Goal: Navigation & Orientation: Find specific page/section

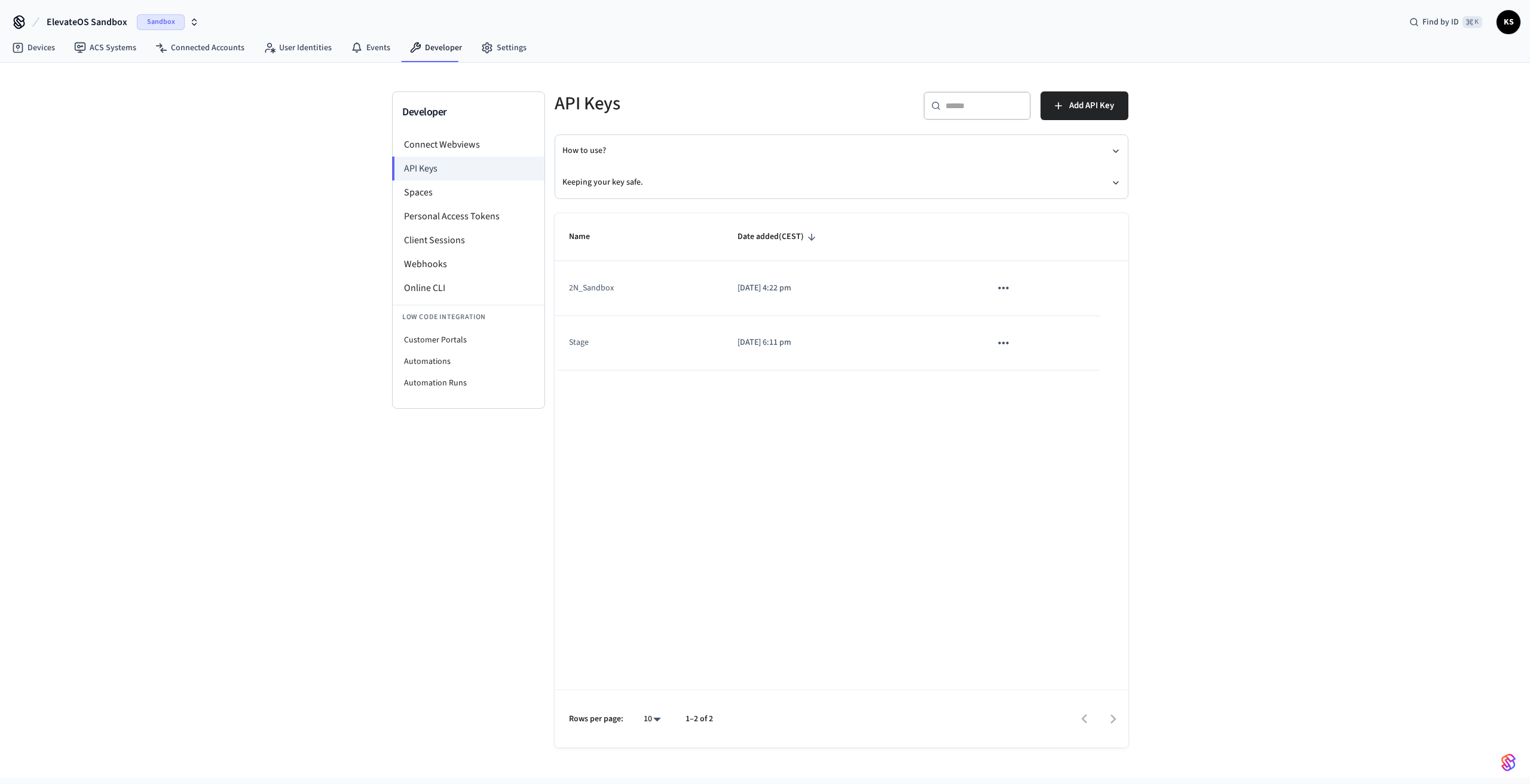
click at [190, 19] on icon "button" at bounding box center [194, 22] width 9 height 9
click at [79, 77] on div "EL - Verra Production" at bounding box center [111, 77] width 163 height 16
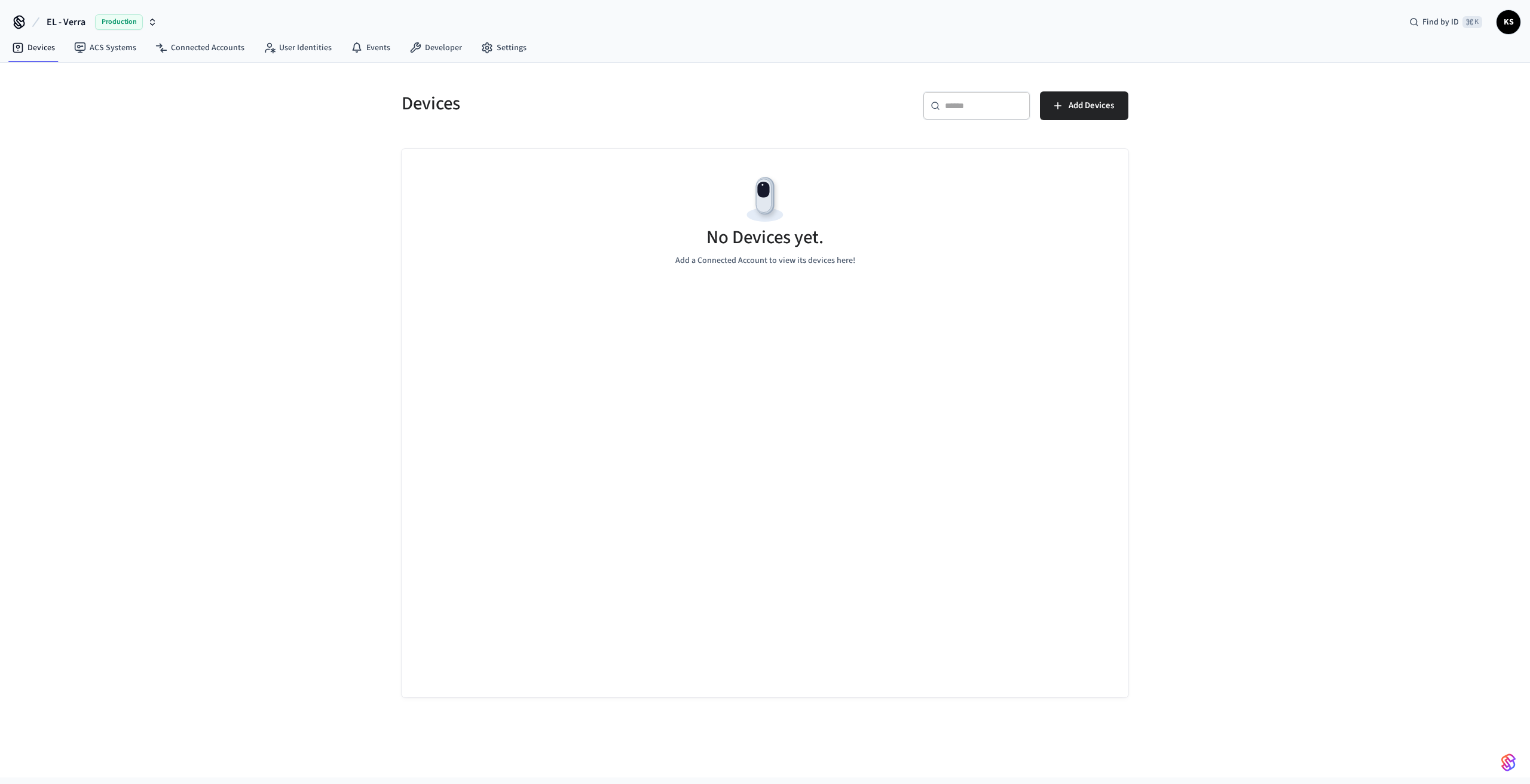
click at [113, 20] on span "Production" at bounding box center [119, 22] width 48 height 16
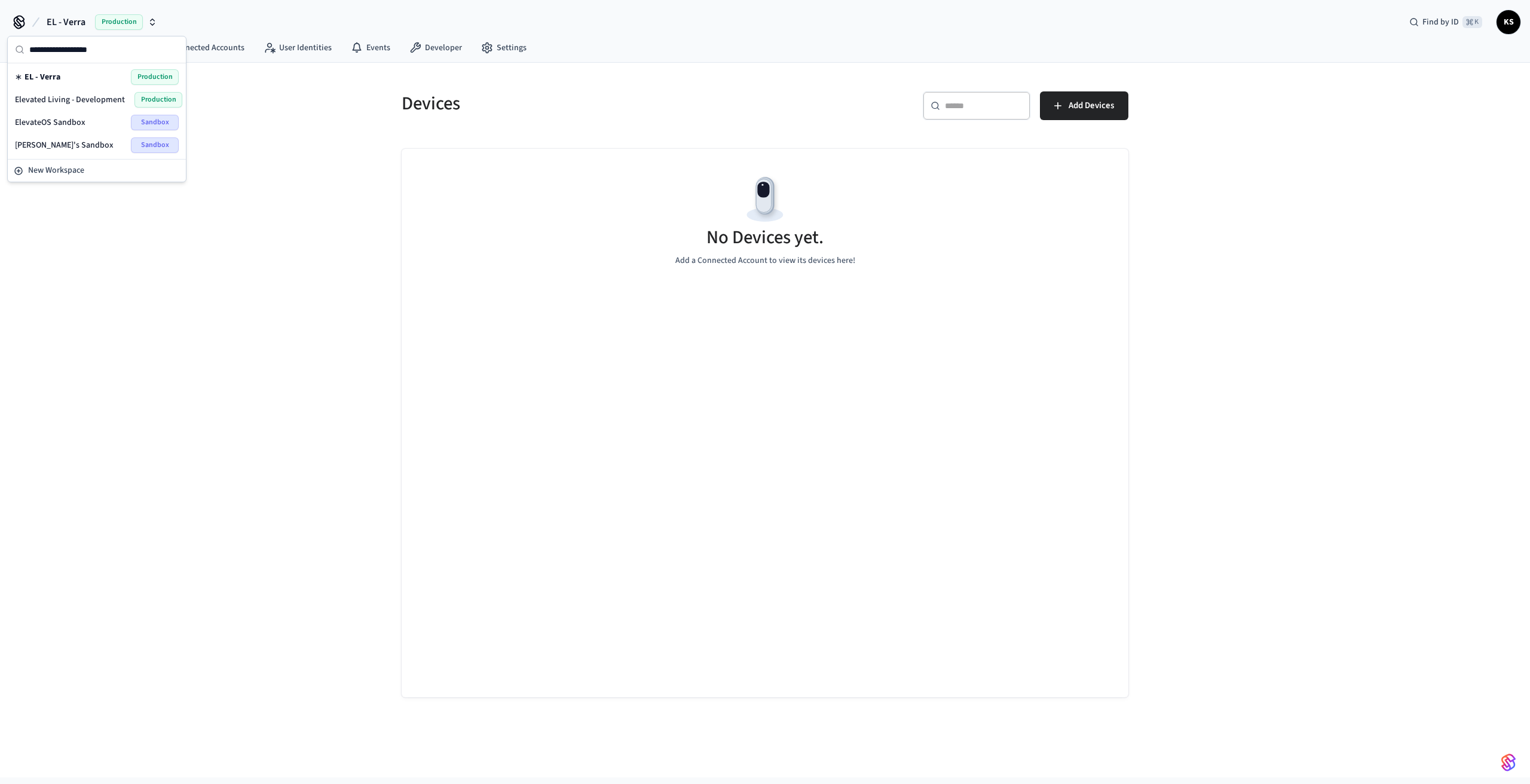
click at [97, 98] on span "Elevated Living - Development" at bounding box center [70, 99] width 110 height 12
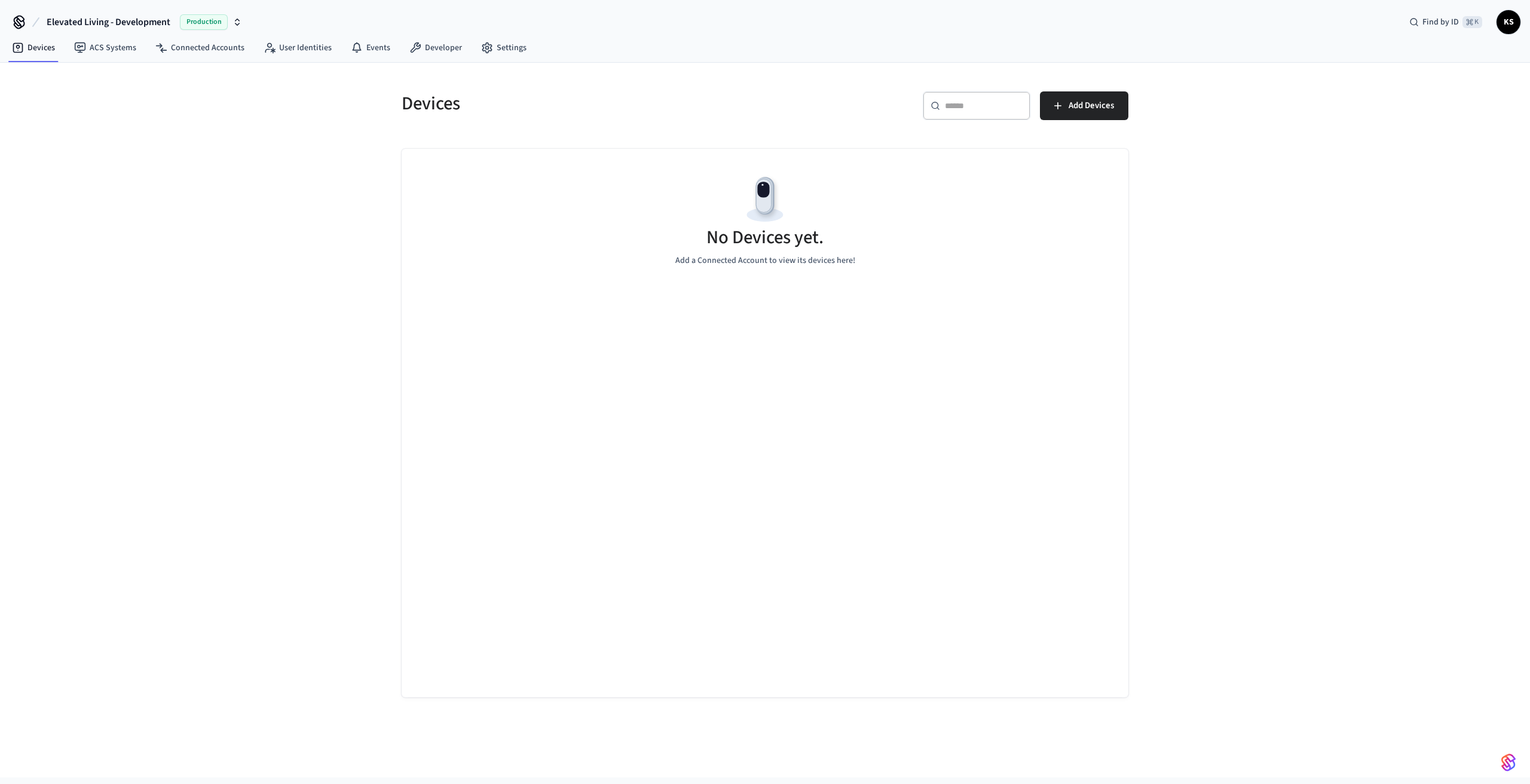
click at [201, 20] on span "Production" at bounding box center [203, 22] width 48 height 16
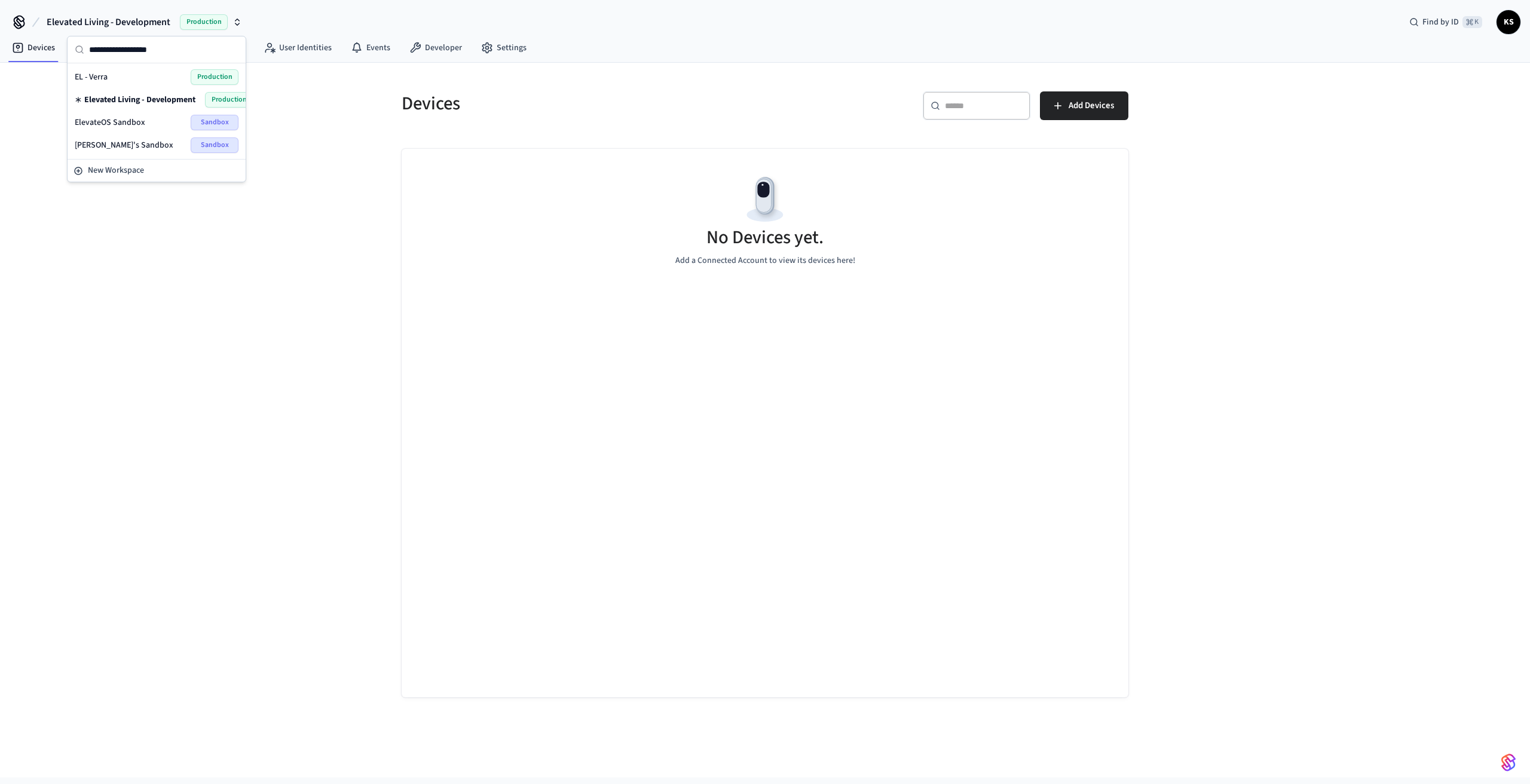
click at [150, 122] on div "ElevateOS Sandbox Sandbox" at bounding box center [156, 123] width 163 height 16
